Goal: Information Seeking & Learning: Learn about a topic

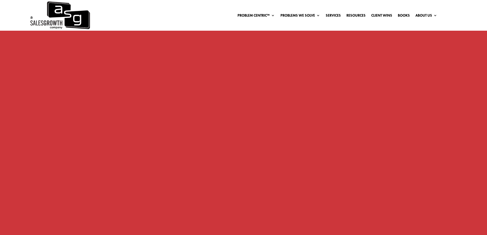
scroll to position [409, 0]
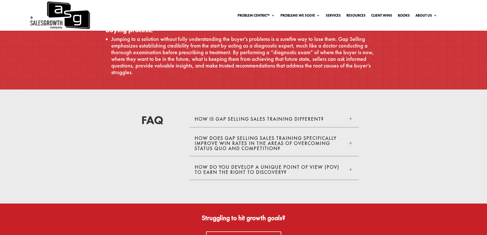
scroll to position [1583, 0]
